Goal: Information Seeking & Learning: Learn about a topic

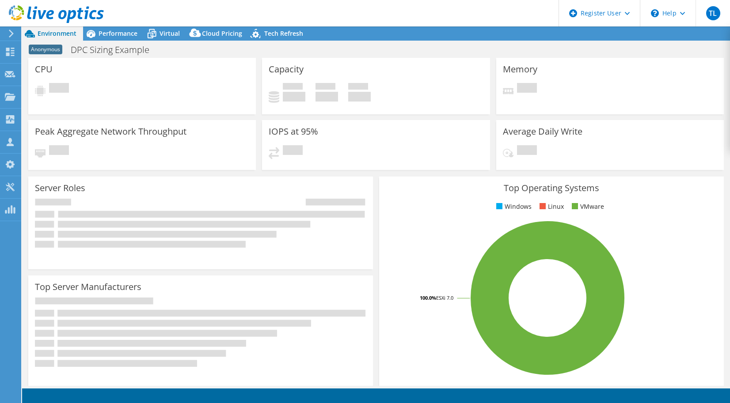
select select "USEast"
select select "USD"
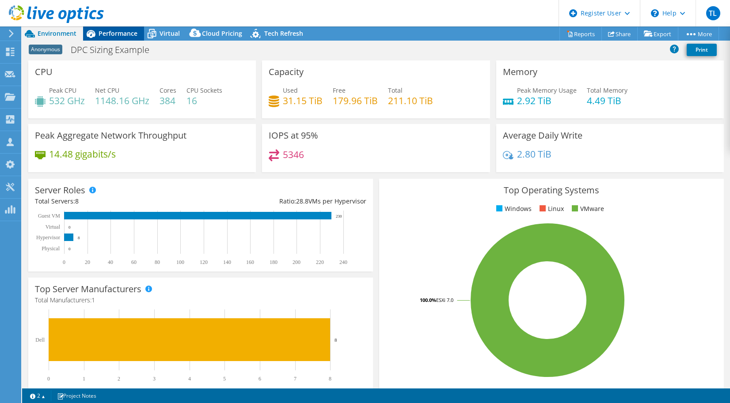
click at [117, 30] on span "Performance" at bounding box center [118, 33] width 39 height 8
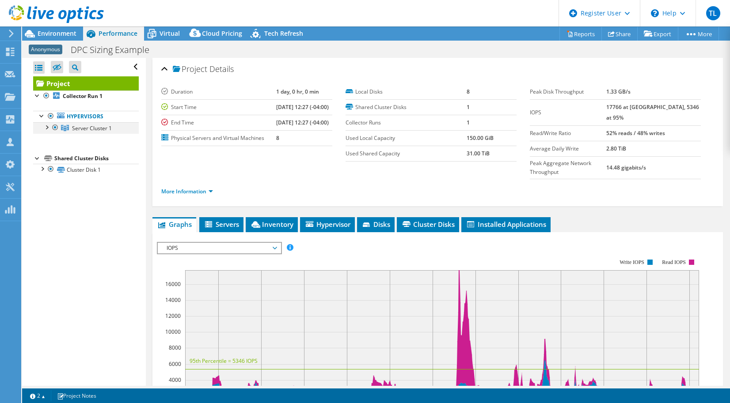
click at [47, 126] on div at bounding box center [46, 126] width 9 height 9
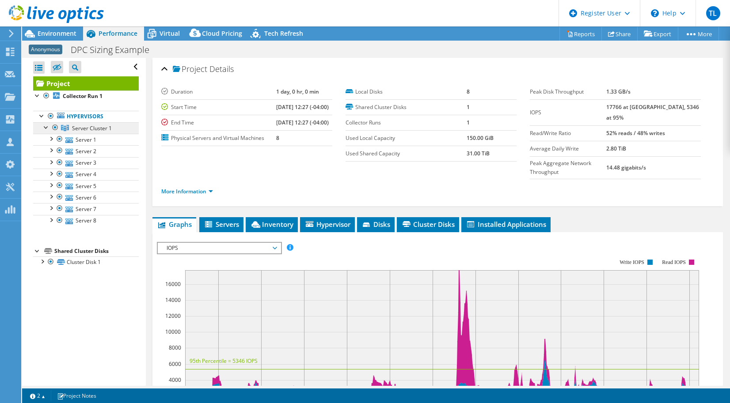
click at [95, 127] on span "Server Cluster 1" at bounding box center [92, 129] width 40 height 8
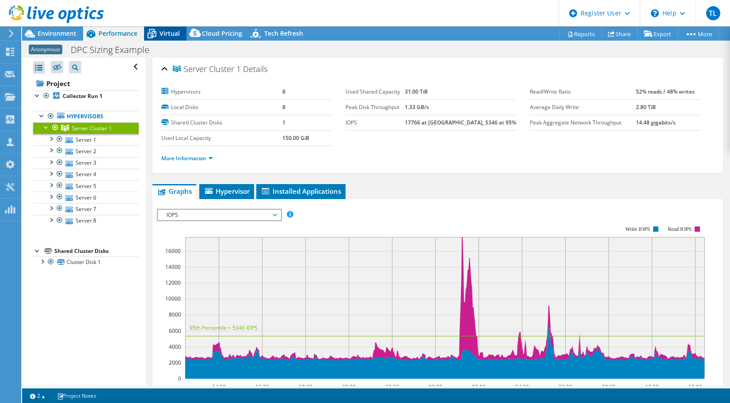
click at [162, 36] on span "Virtual" at bounding box center [169, 33] width 20 height 8
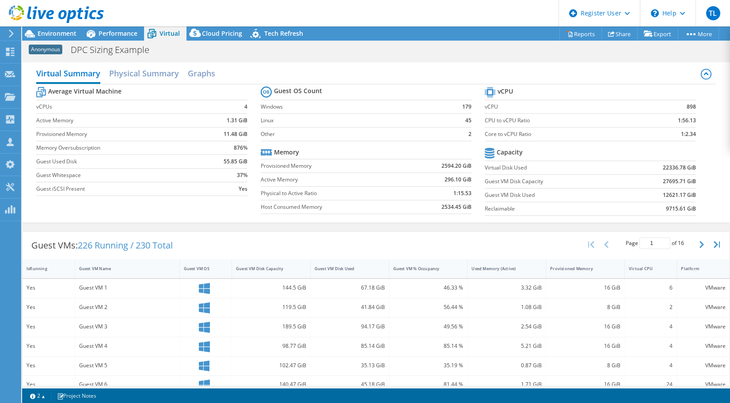
drag, startPoint x: 162, startPoint y: 36, endPoint x: 266, endPoint y: 17, distance: 106.4
click at [266, 17] on header "TL Dell User Tc Labby TC.Labby@dell.com Dell My Profile Log Out \n Help Explore…" at bounding box center [365, 13] width 730 height 27
click at [111, 35] on span "Performance" at bounding box center [118, 33] width 39 height 8
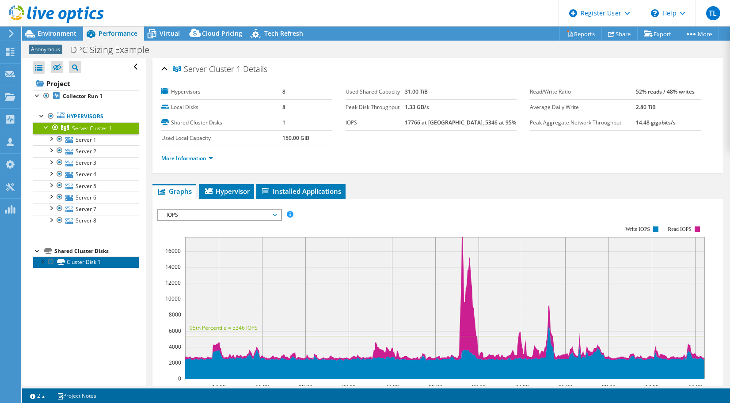
click at [65, 260] on link "Cluster Disk 1" at bounding box center [86, 262] width 106 height 11
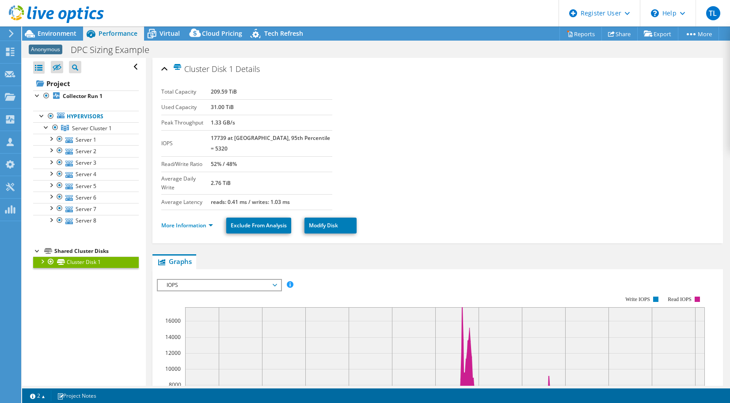
click at [42, 258] on div at bounding box center [42, 261] width 9 height 9
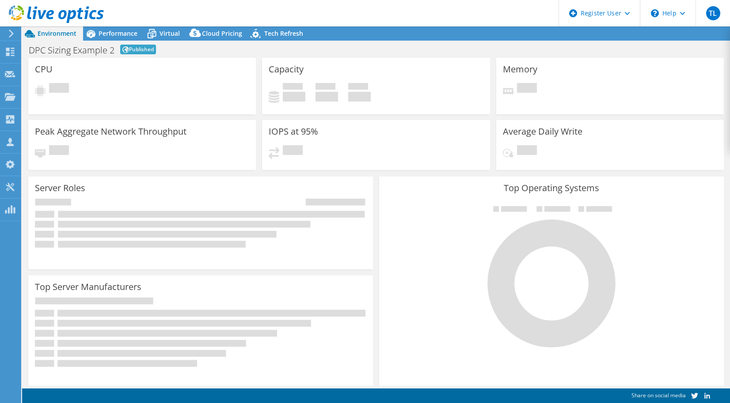
select select "[GEOGRAPHIC_DATA]"
select select "USD"
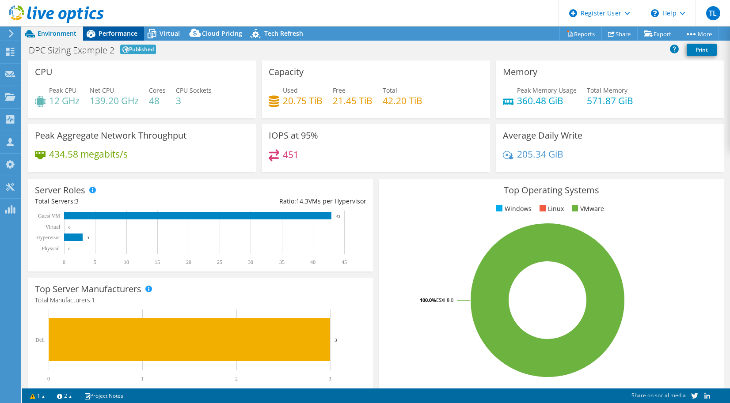
click at [118, 35] on span "Performance" at bounding box center [118, 33] width 39 height 8
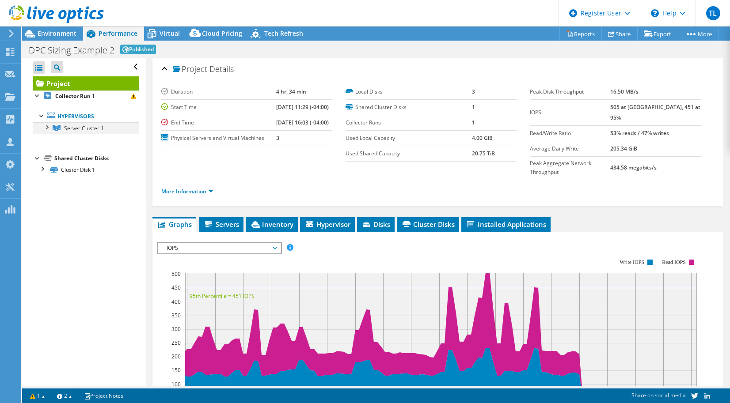
click at [49, 128] on div at bounding box center [46, 126] width 9 height 9
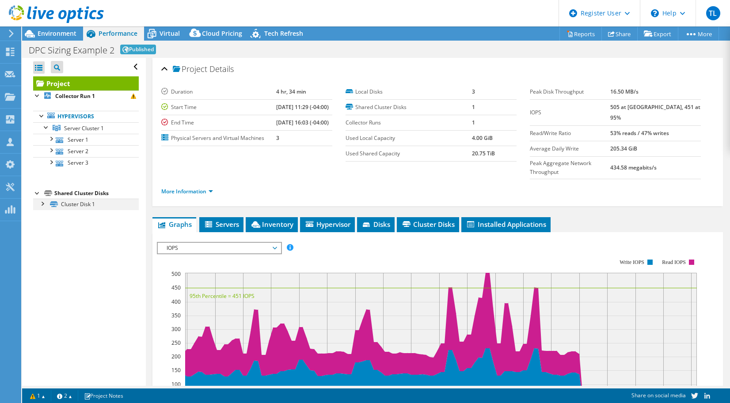
click at [43, 204] on div at bounding box center [42, 203] width 9 height 9
click at [81, 202] on link "Cluster Disk 1" at bounding box center [86, 204] width 106 height 11
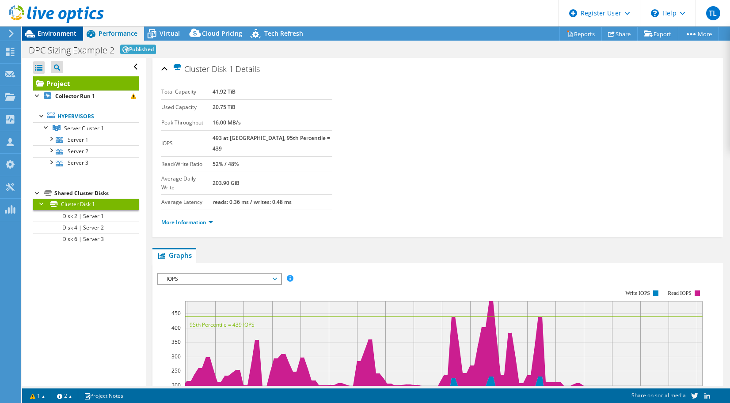
click at [62, 32] on span "Environment" at bounding box center [57, 33] width 39 height 8
